Goal: Task Accomplishment & Management: Manage account settings

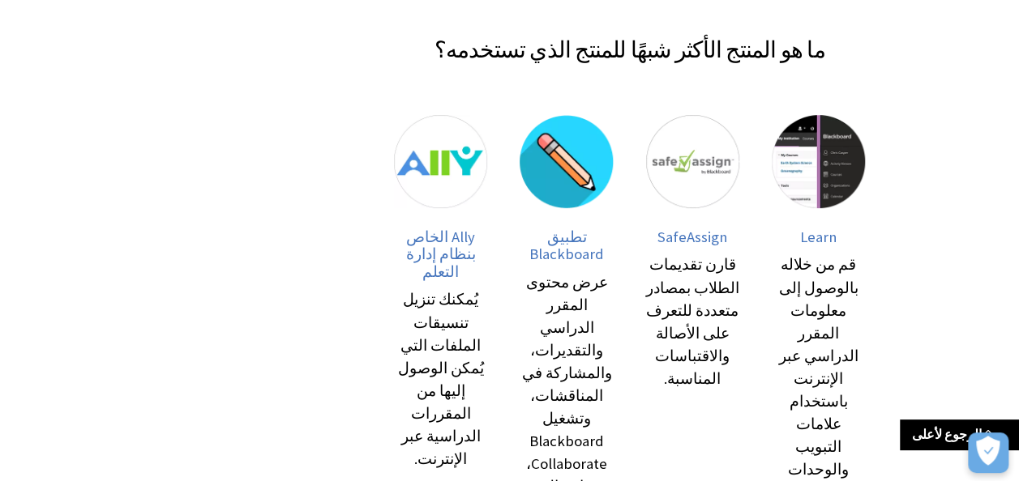
scroll to position [293, 0]
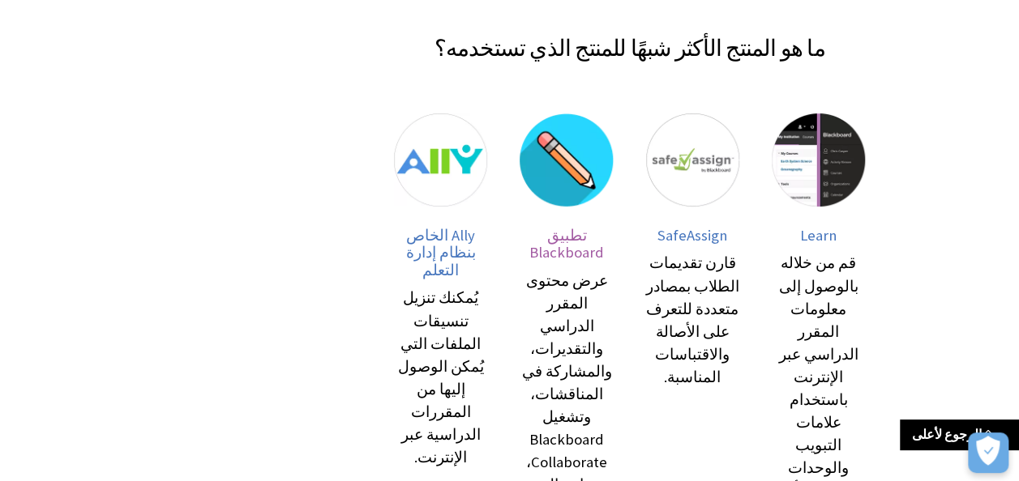
click at [579, 177] on img at bounding box center [566, 159] width 93 height 93
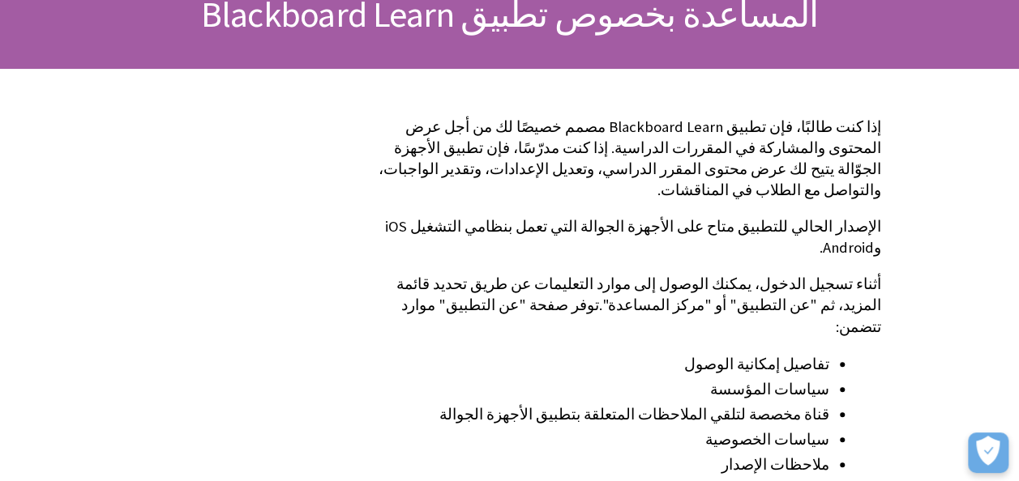
scroll to position [216, 0]
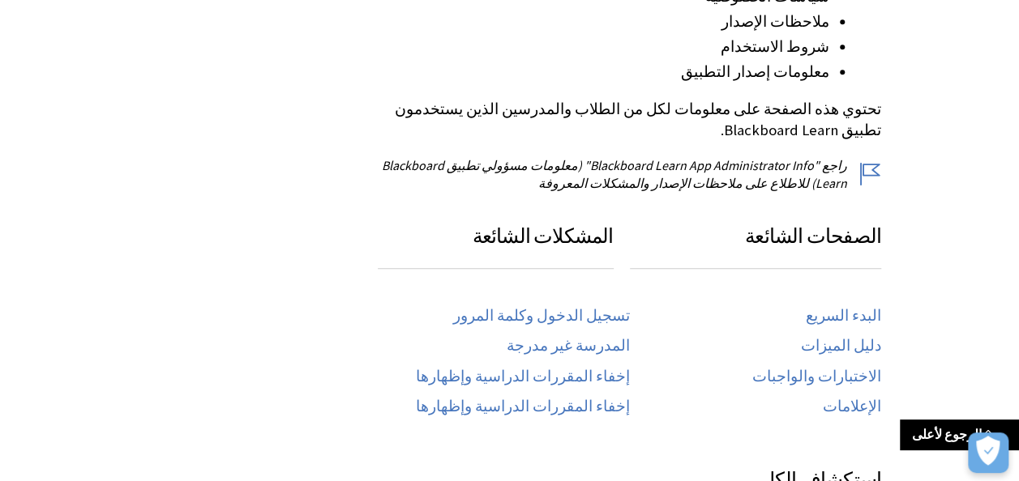
scroll to position [670, 0]
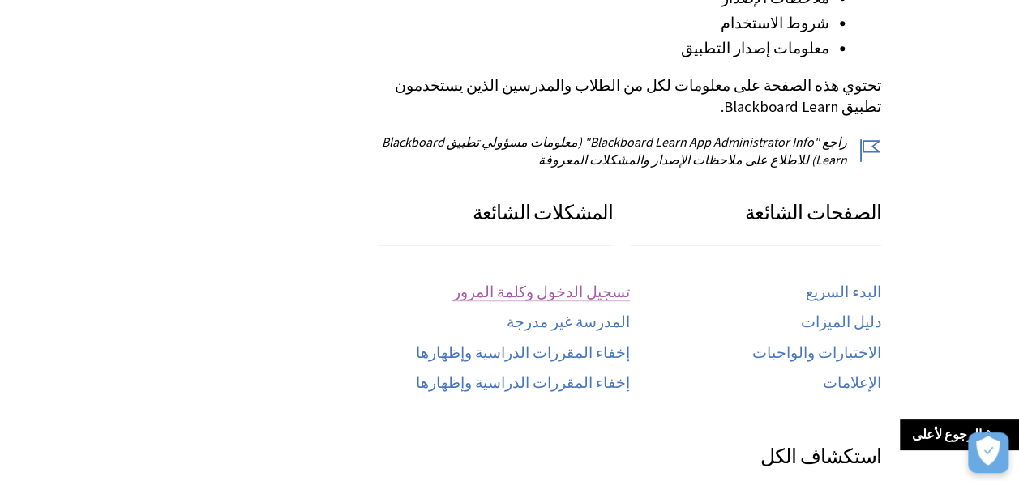
click at [621, 284] on link "تسجيل الدخول وكلمة المرور" at bounding box center [541, 293] width 177 height 19
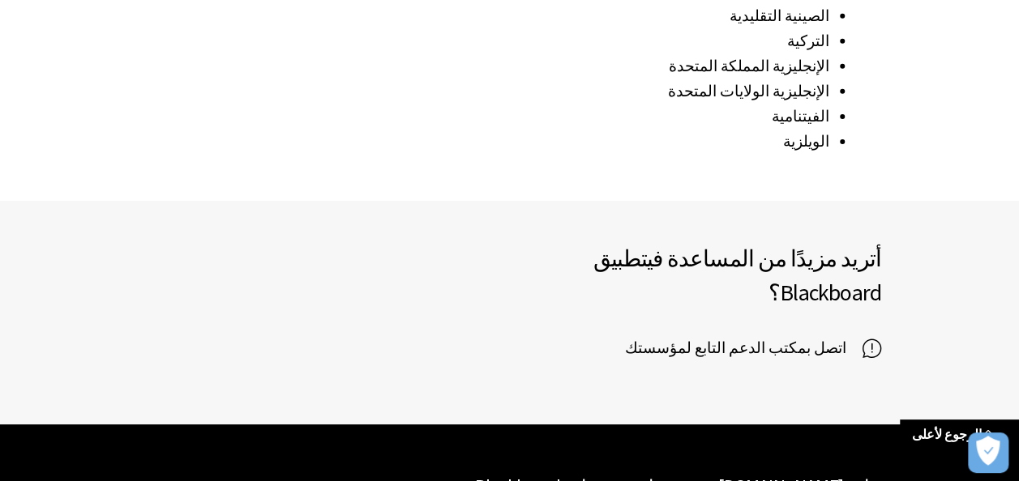
scroll to position [2568, 0]
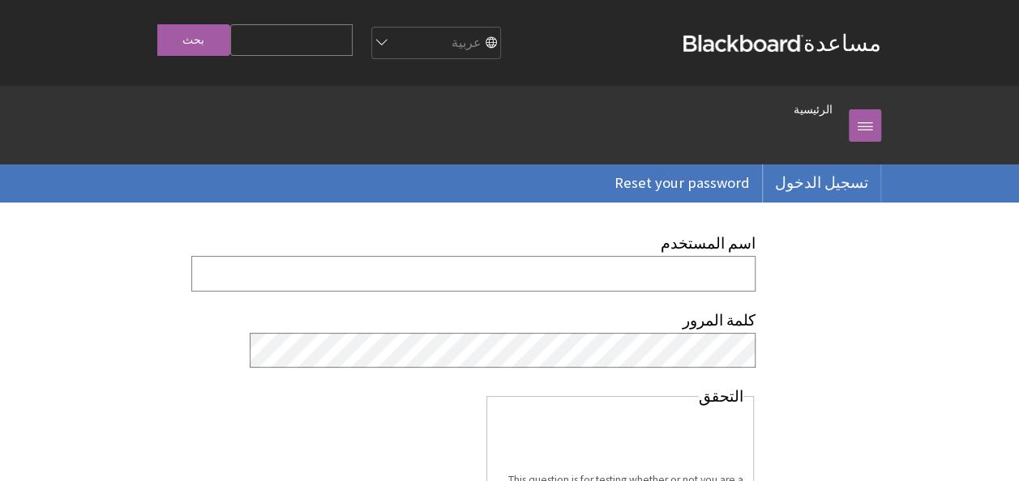
click at [770, 251] on div "اسم المستخدم كلمة المرور التحقق This question is for testing whether or not you…" at bounding box center [629, 409] width 536 height 413
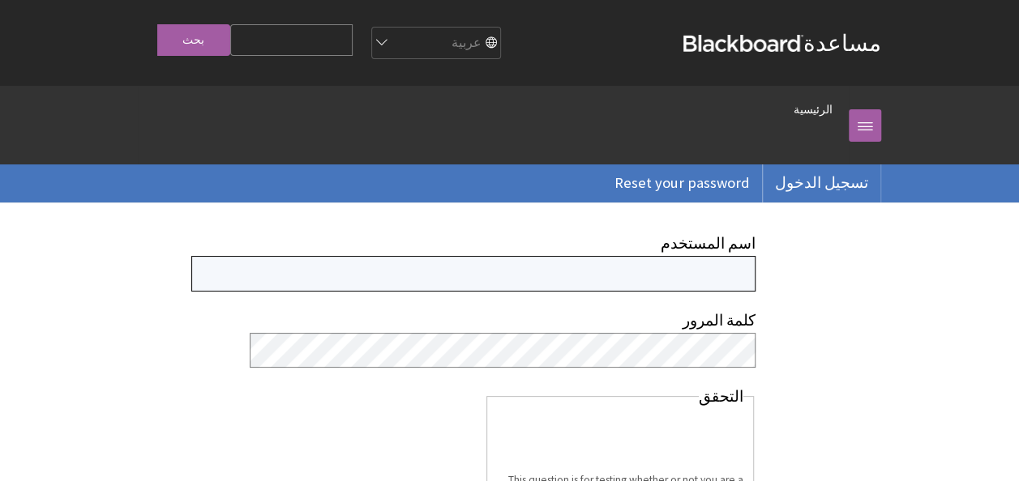
click at [702, 286] on input "اسم المستخدم" at bounding box center [473, 273] width 564 height 35
type input "2640885"
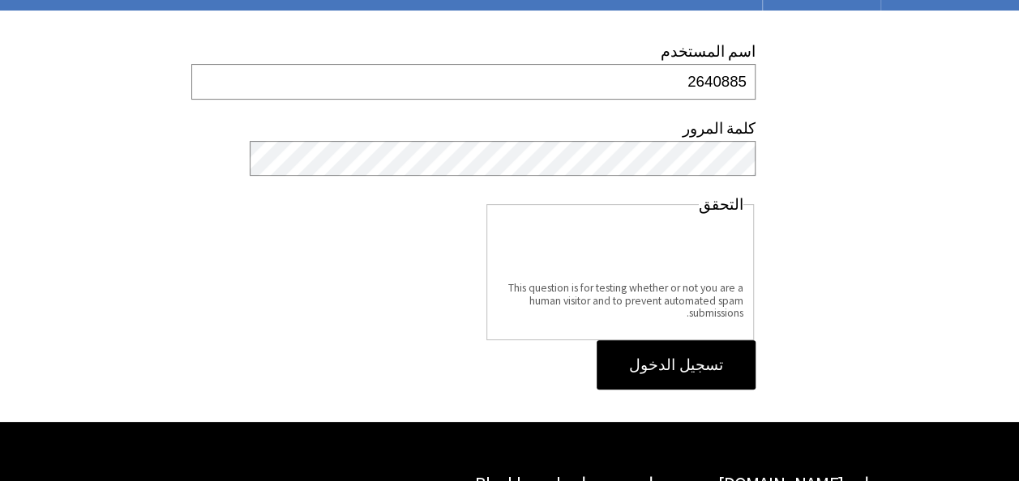
scroll to position [201, 0]
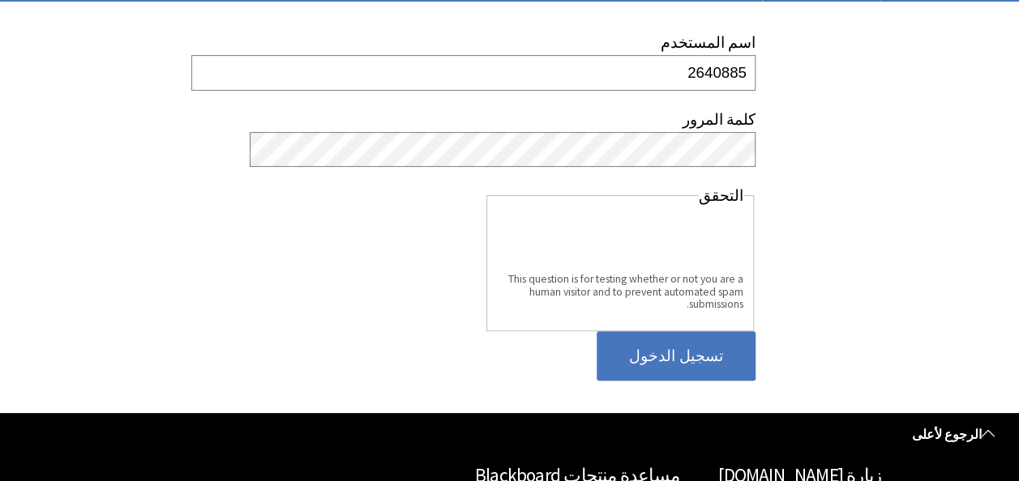
click at [686, 350] on input "تسجيل الدخول" at bounding box center [676, 356] width 159 height 50
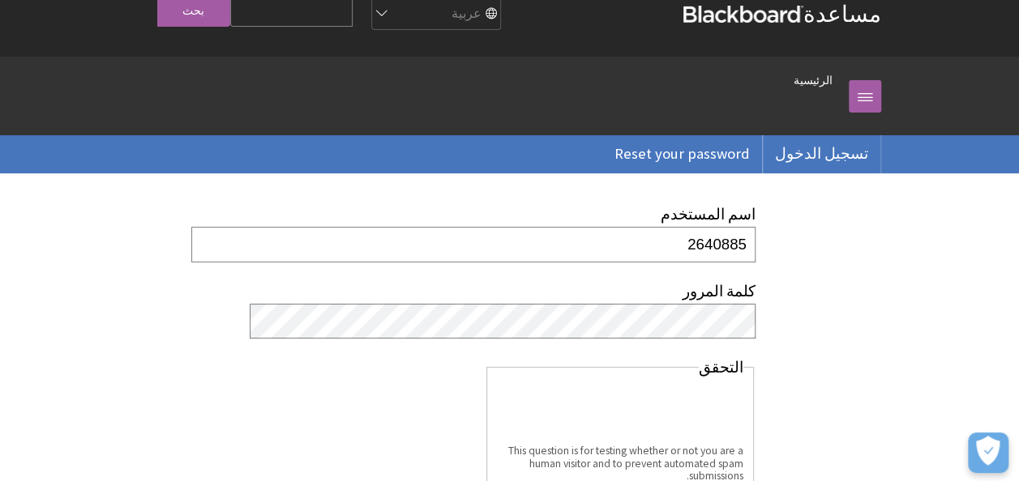
scroll to position [35, 0]
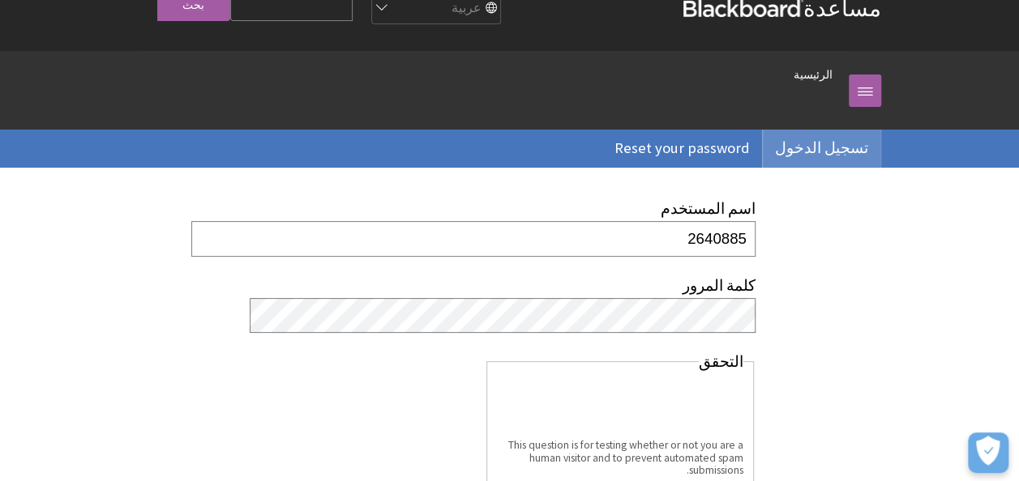
click at [833, 148] on link "تسجيل الدخول" at bounding box center [822, 148] width 118 height 37
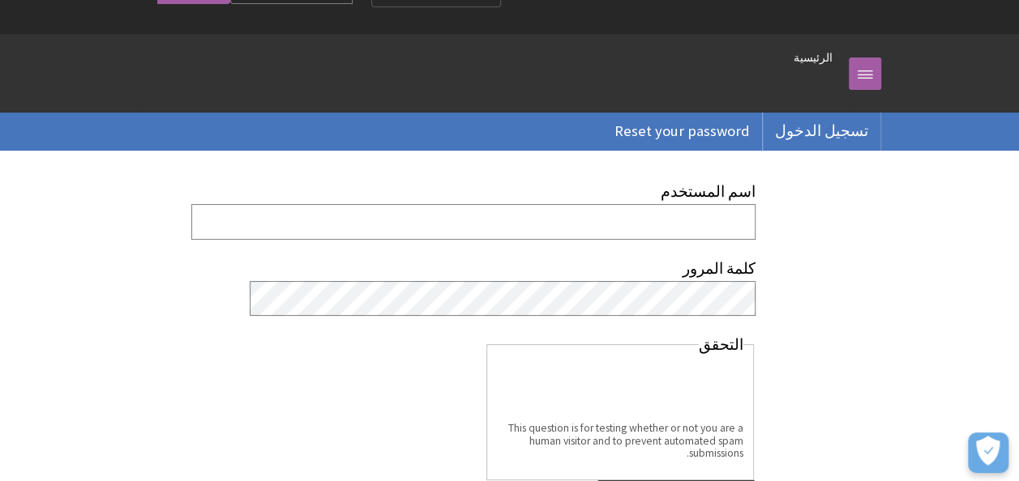
scroll to position [53, 0]
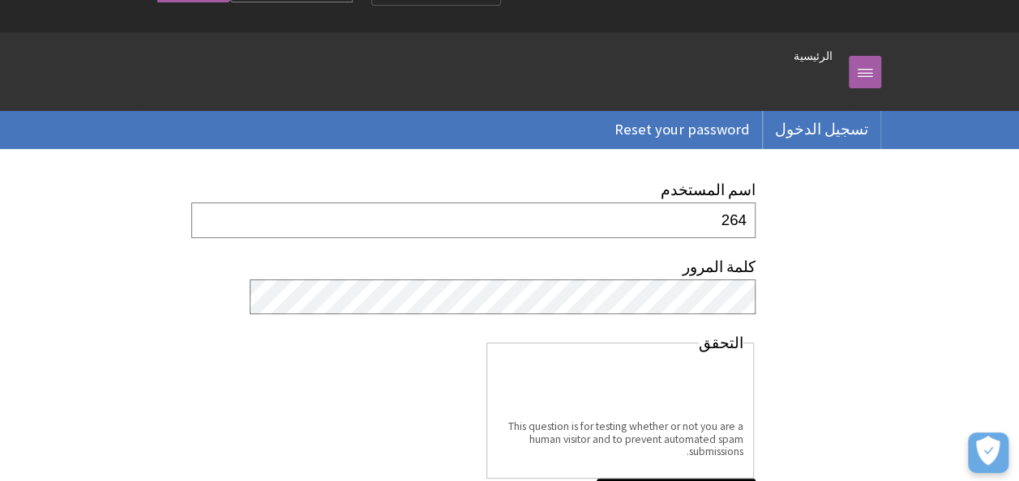
type input "2640885"
click at [297, 323] on div "اسم المستخدم 2640885 كلمة المرور التحقق This question is for testing whether or…" at bounding box center [510, 355] width 776 height 413
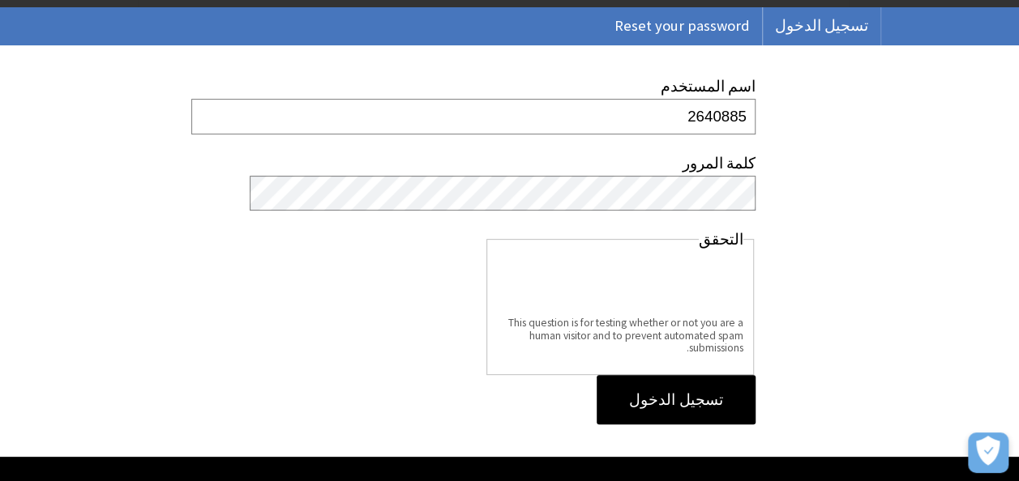
scroll to position [159, 0]
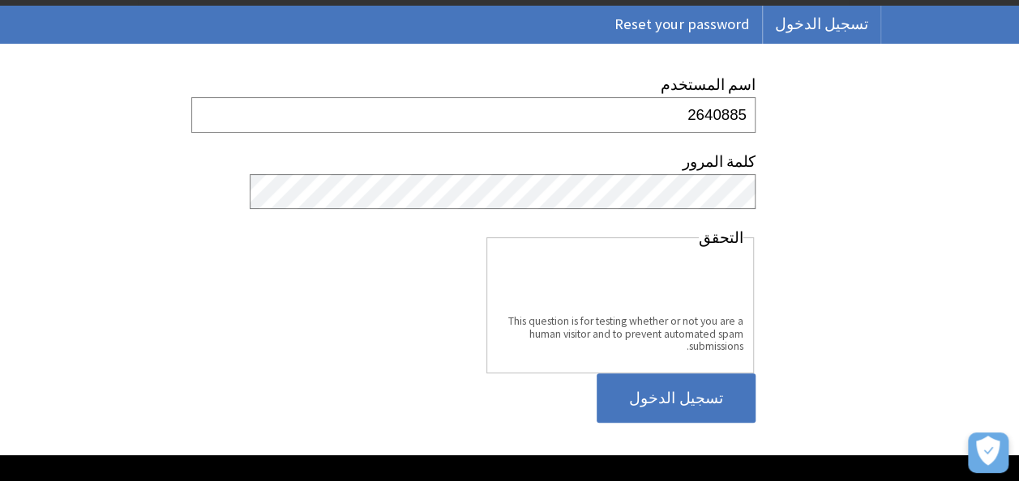
click at [713, 395] on input "تسجيل الدخول" at bounding box center [676, 399] width 159 height 50
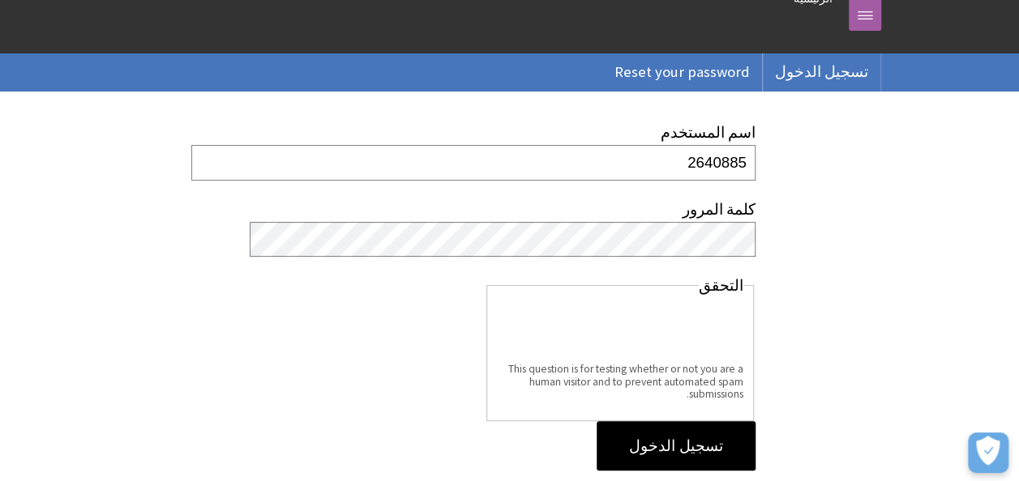
scroll to position [118, 0]
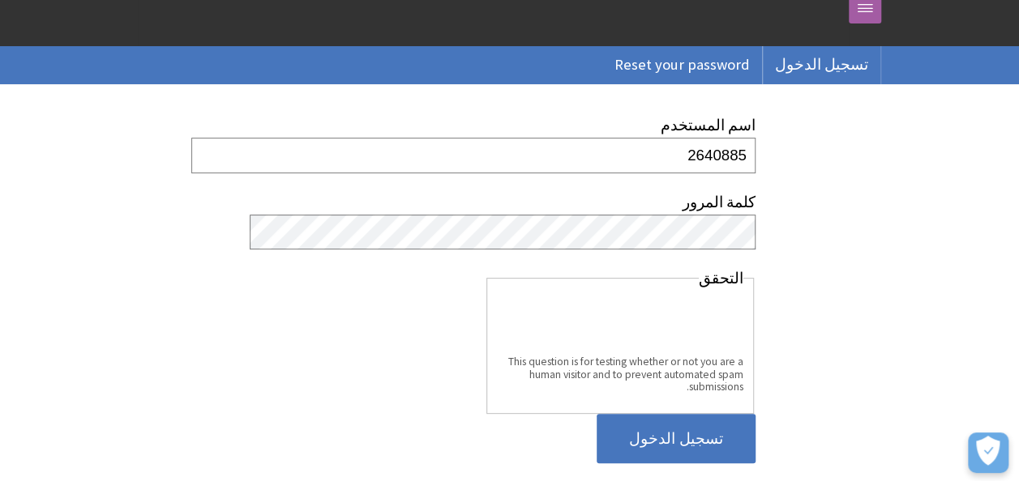
click at [695, 434] on input "تسجيل الدخول" at bounding box center [676, 439] width 159 height 50
